Goal: Transaction & Acquisition: Purchase product/service

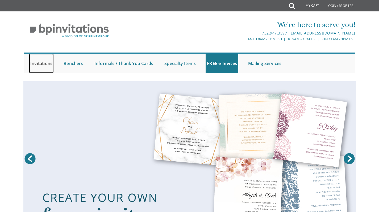
click at [38, 63] on link "Invitations" at bounding box center [41, 64] width 25 height 20
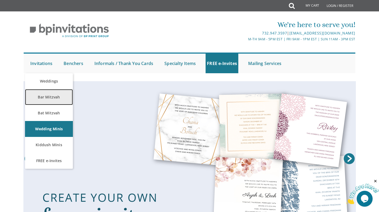
click at [54, 96] on link "Bar Mitzvah" at bounding box center [49, 97] width 48 height 16
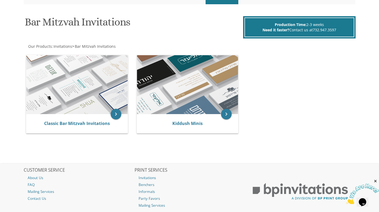
scroll to position [69, 0]
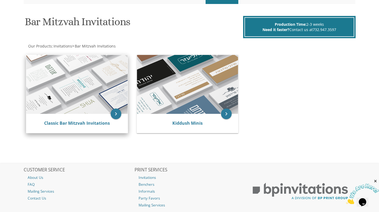
click at [92, 91] on img at bounding box center [76, 84] width 101 height 59
click at [115, 115] on icon "keyboard_arrow_right" at bounding box center [115, 114] width 11 height 11
click at [119, 112] on icon "keyboard_arrow_right" at bounding box center [115, 114] width 11 height 11
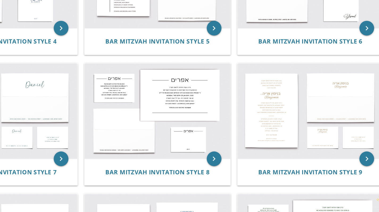
scroll to position [201, 0]
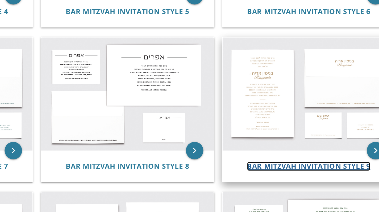
click at [298, 184] on span "Bar Mitzvah Invitation Style 9" at bounding box center [297, 184] width 75 height 6
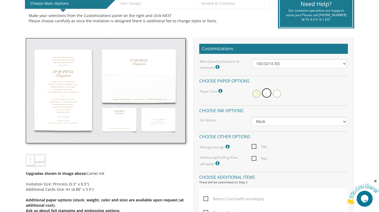
scroll to position [130, 0]
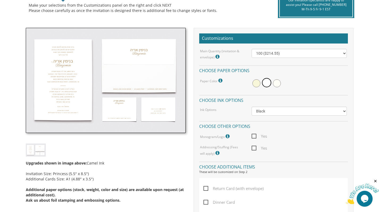
click at [69, 85] on img at bounding box center [106, 80] width 160 height 105
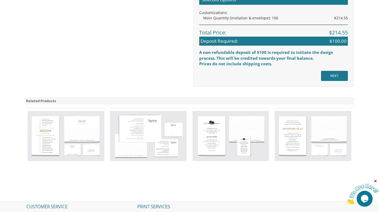
scroll to position [378, 0]
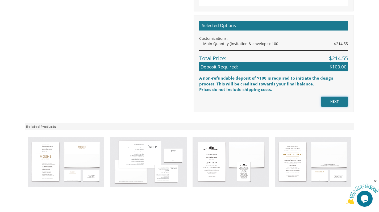
click at [337, 101] on input "NEXT" at bounding box center [334, 102] width 27 height 10
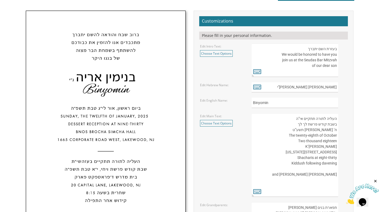
scroll to position [155, 0]
click at [213, 54] on link "Choose Text Options" at bounding box center [216, 53] width 33 height 7
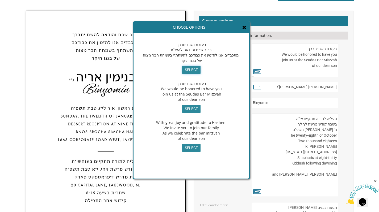
click at [189, 69] on input "select" at bounding box center [191, 70] width 18 height 8
type textarea "בעזרת השם יתברך ברוב שבח והודאה להשי”ת מתכבדים אנו להזמין את כבודכם להשתתף בשמח…"
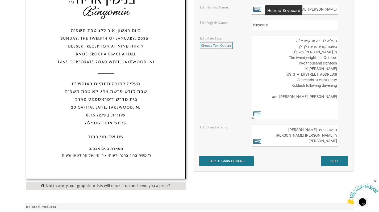
scroll to position [252, 0]
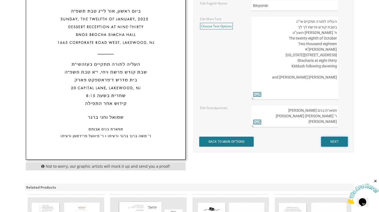
click at [340, 141] on input "NEXT" at bounding box center [334, 142] width 27 height 10
click at [332, 141] on input "NEXT" at bounding box center [334, 142] width 27 height 10
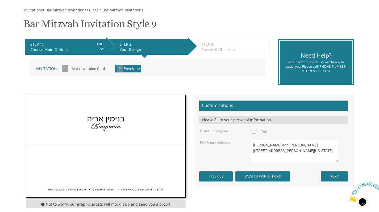
scroll to position [74, 0]
click at [332, 174] on input "NEXT" at bounding box center [334, 177] width 27 height 10
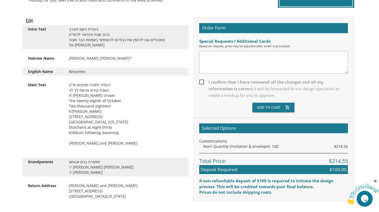
scroll to position [153, 0]
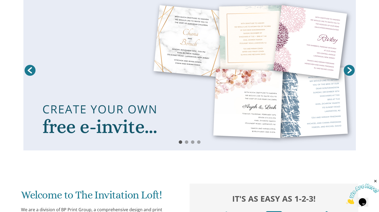
scroll to position [88, 0]
click at [350, 72] on link "Next" at bounding box center [348, 70] width 13 height 13
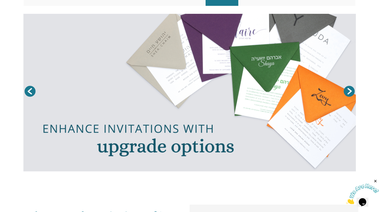
scroll to position [68, 0]
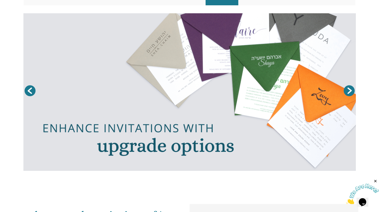
click at [29, 92] on link "Prev" at bounding box center [29, 90] width 13 height 13
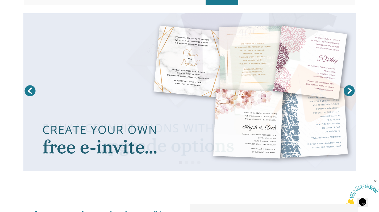
click at [229, 100] on link at bounding box center [189, 92] width 332 height 158
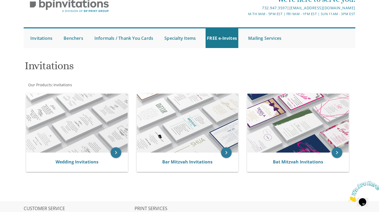
scroll to position [26, 0]
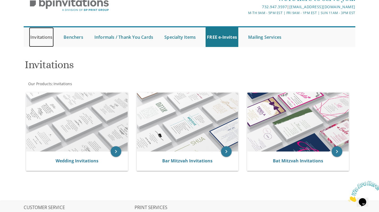
click at [37, 37] on link "Invitations" at bounding box center [41, 37] width 25 height 20
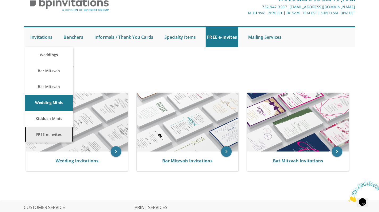
click at [45, 134] on link "FREE e-Invites" at bounding box center [49, 135] width 48 height 16
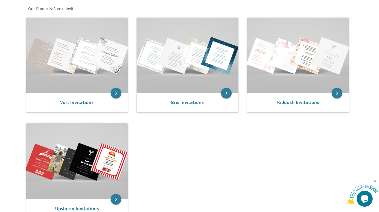
scroll to position [101, 0]
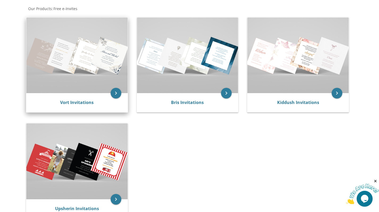
click at [73, 62] on img at bounding box center [76, 56] width 101 height 76
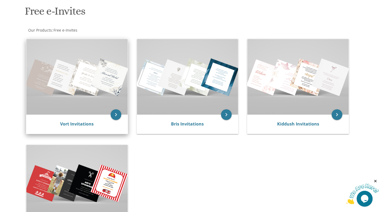
scroll to position [78, 0]
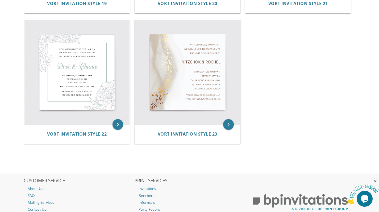
scroll to position [1017, 0]
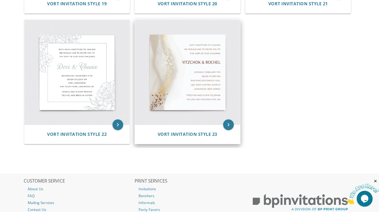
click at [211, 109] on img at bounding box center [187, 72] width 105 height 105
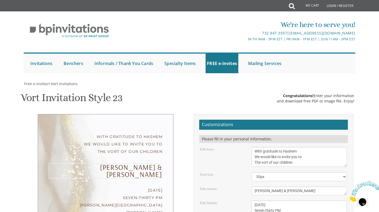
scroll to position [52, 0]
